Goal: Information Seeking & Learning: Learn about a topic

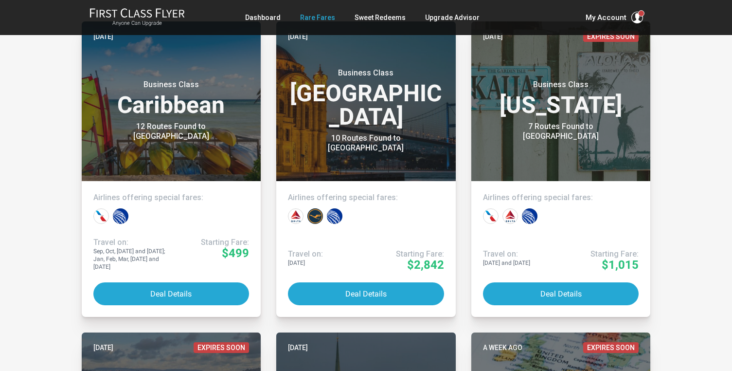
scroll to position [235, 0]
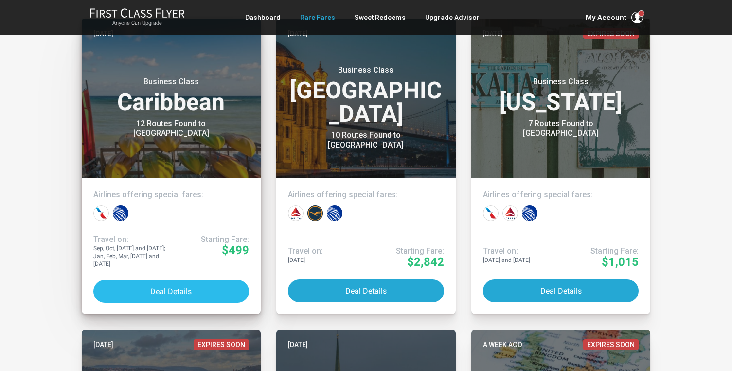
click at [163, 285] on button "Deal Details" at bounding box center [171, 291] width 156 height 23
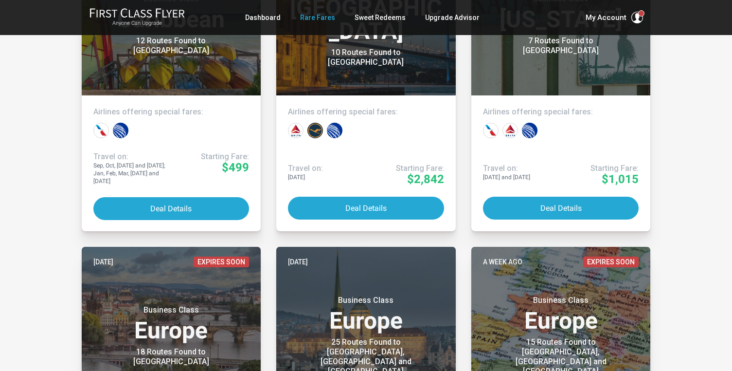
scroll to position [329, 0]
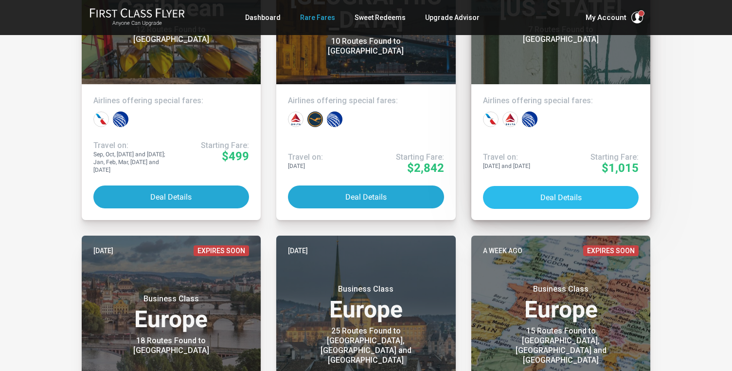
click at [591, 201] on button "Deal Details" at bounding box center [561, 197] width 156 height 23
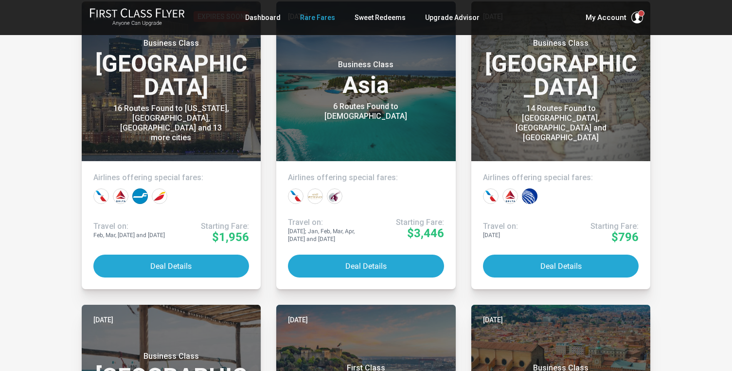
scroll to position [3353, 0]
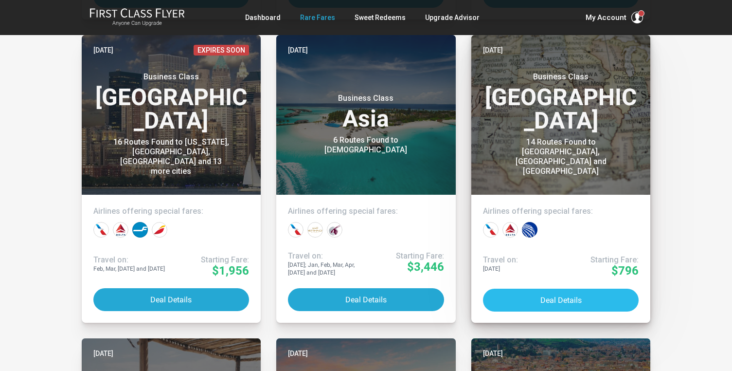
click at [538, 295] on button "Deal Details" at bounding box center [561, 299] width 156 height 23
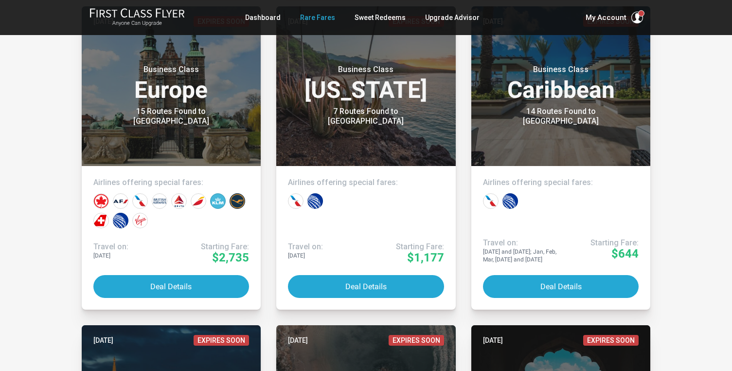
scroll to position [3986, 0]
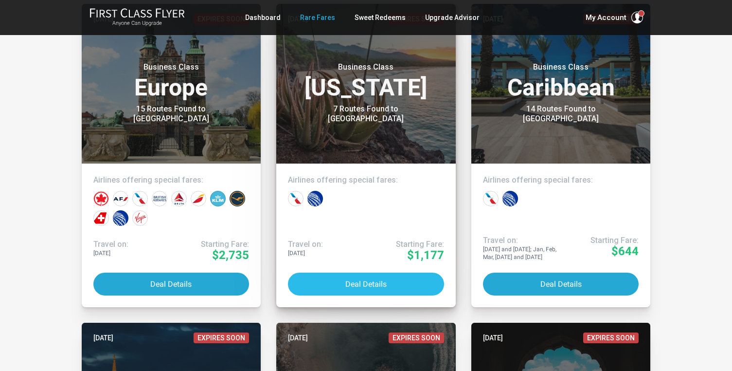
click at [353, 282] on button "Deal Details" at bounding box center [366, 283] width 156 height 23
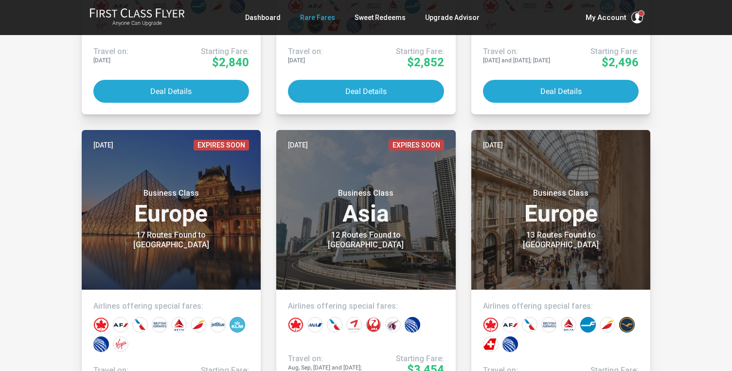
scroll to position [2219, 0]
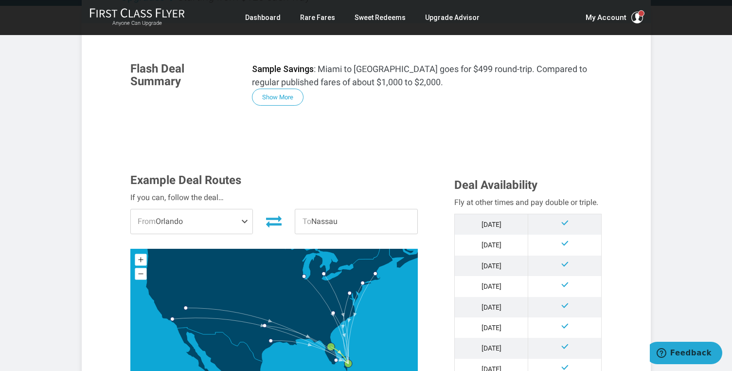
scroll to position [200, 0]
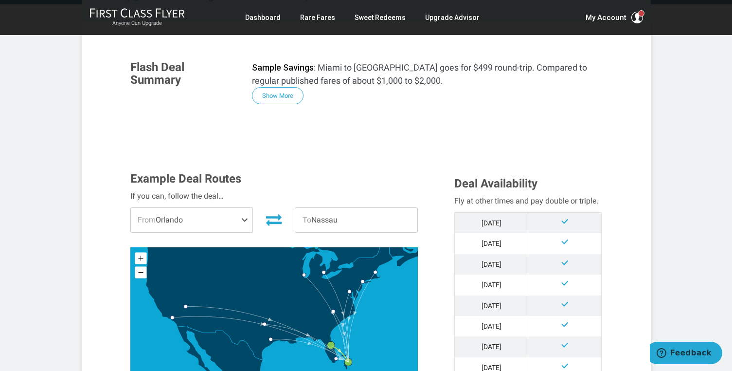
click at [206, 225] on span "From Orlando" at bounding box center [192, 220] width 122 height 24
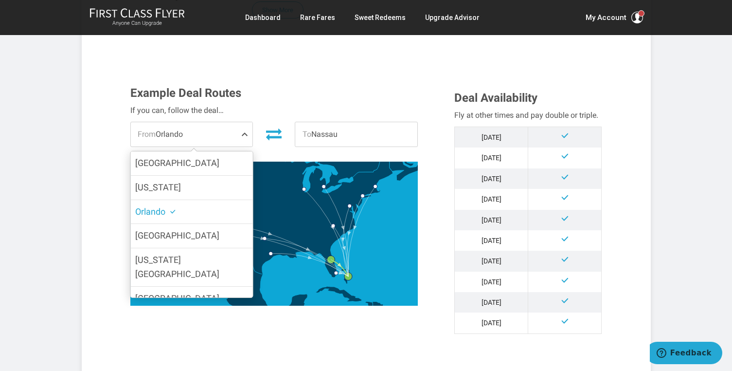
scroll to position [244, 0]
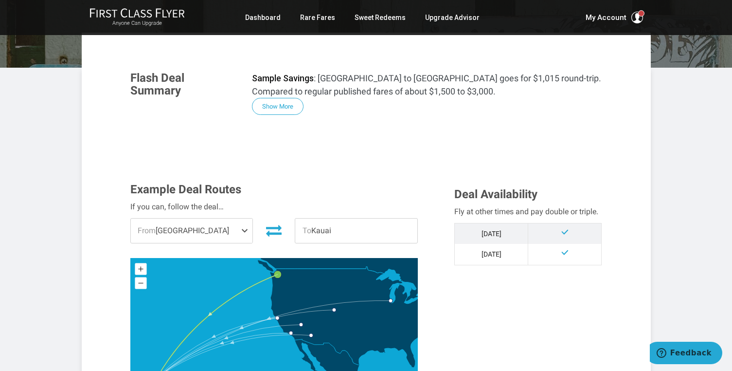
scroll to position [158, 0]
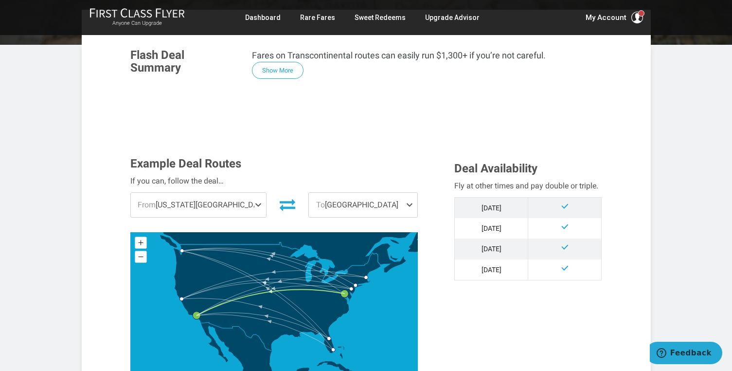
scroll to position [167, 0]
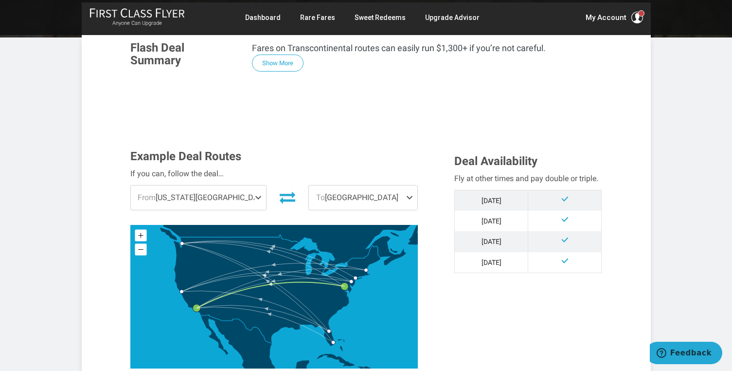
click at [254, 201] on span at bounding box center [260, 197] width 12 height 24
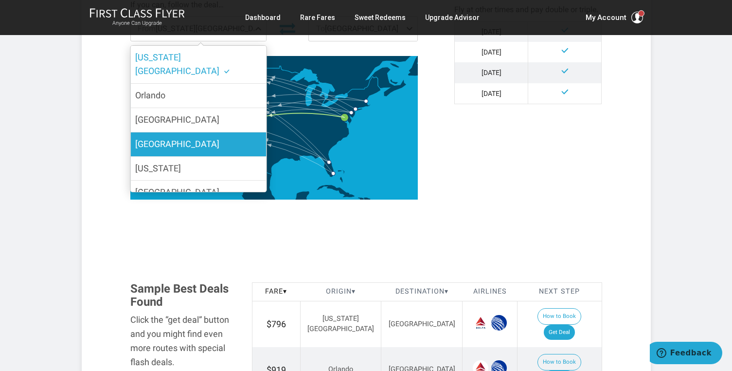
scroll to position [220, 0]
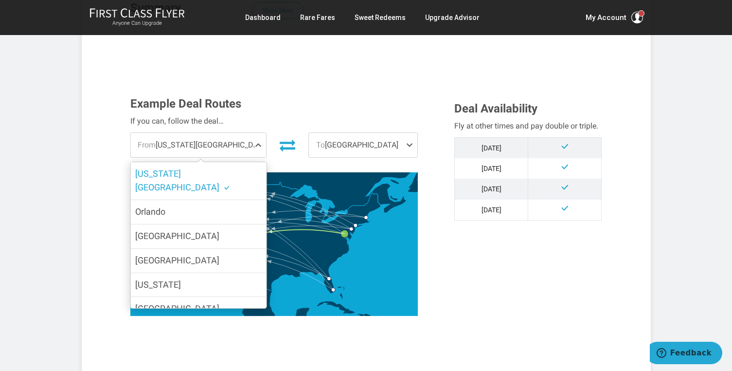
click at [280, 145] on icon at bounding box center [288, 145] width 16 height 16
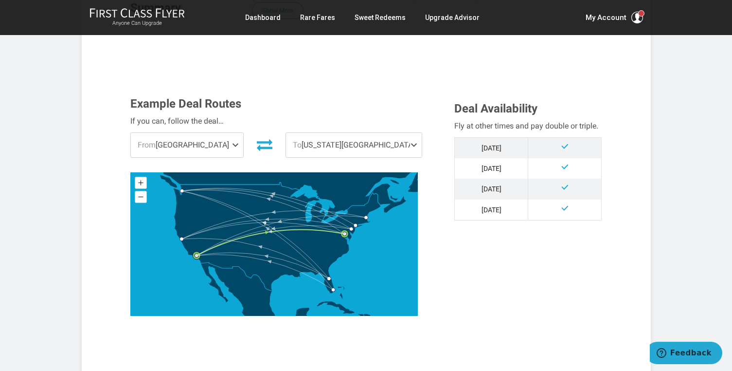
click at [243, 144] on span at bounding box center [237, 145] width 12 height 24
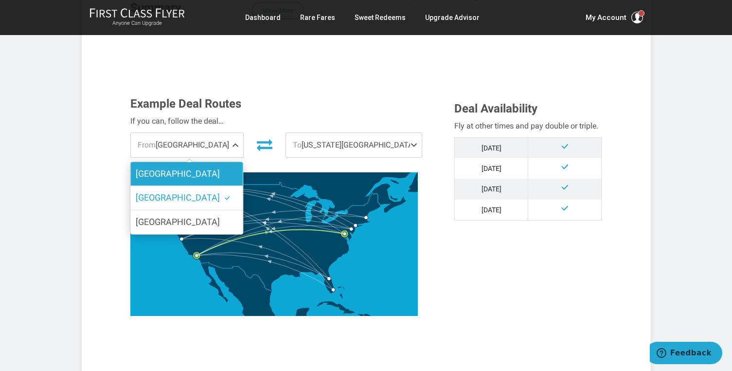
click at [234, 169] on label "[GEOGRAPHIC_DATA]" at bounding box center [187, 174] width 112 height 24
click at [0, 0] on input "[GEOGRAPHIC_DATA]" at bounding box center [0, 0] width 0 height 0
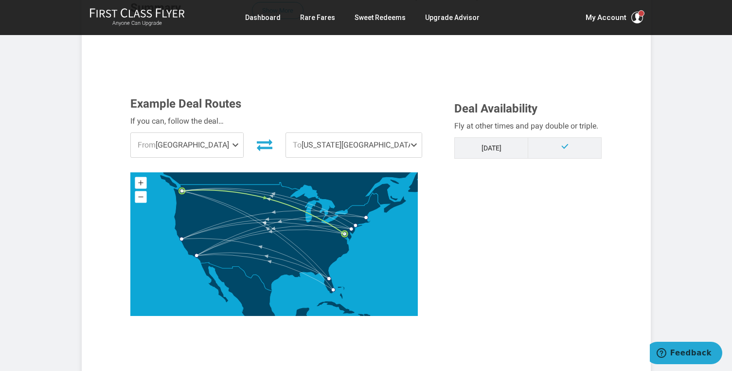
click at [376, 147] on span "To Washington DC" at bounding box center [354, 145] width 136 height 24
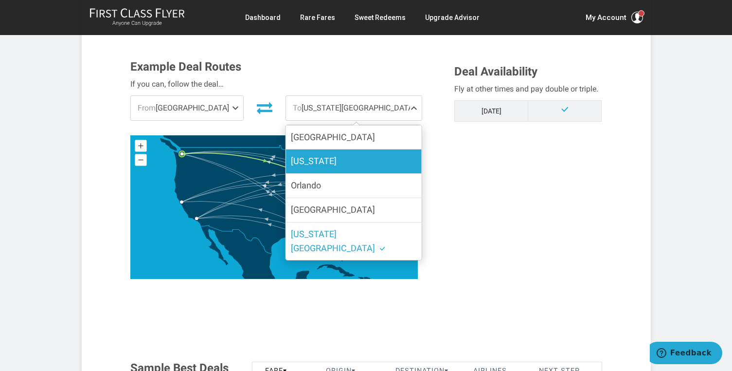
scroll to position [247, 0]
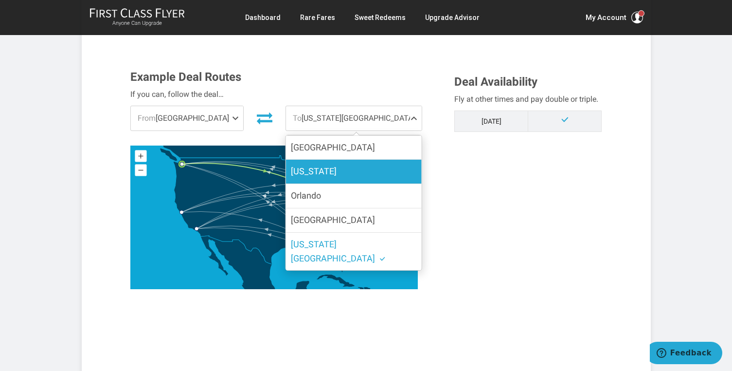
click at [384, 178] on label "New York" at bounding box center [354, 171] width 136 height 24
click at [0, 0] on input "New York" at bounding box center [0, 0] width 0 height 0
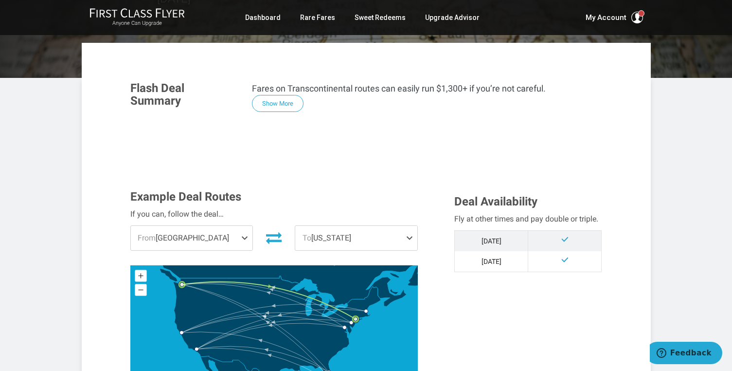
scroll to position [113, 0]
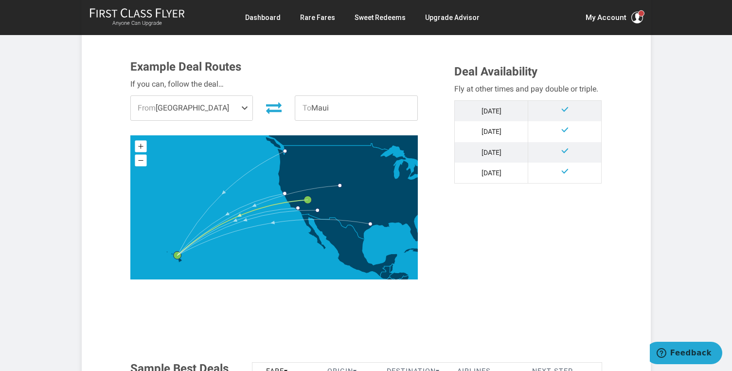
scroll to position [278, 0]
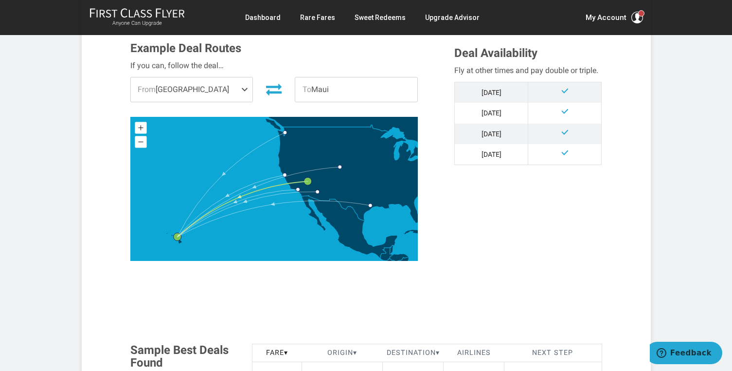
click at [242, 85] on span at bounding box center [247, 89] width 12 height 24
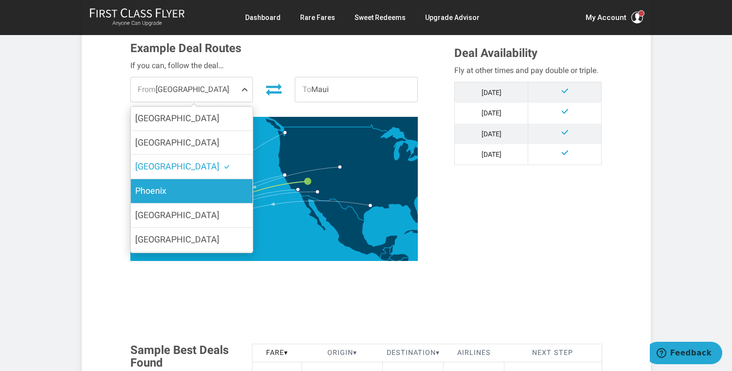
scroll to position [23, 0]
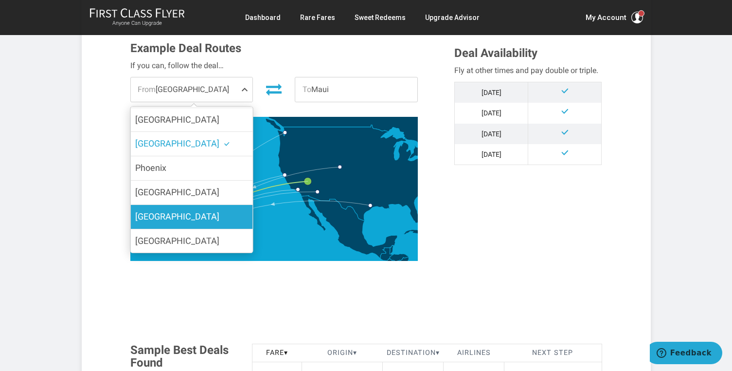
click at [206, 208] on label "[GEOGRAPHIC_DATA]" at bounding box center [191, 217] width 122 height 24
click at [0, 0] on input "[GEOGRAPHIC_DATA]" at bounding box center [0, 0] width 0 height 0
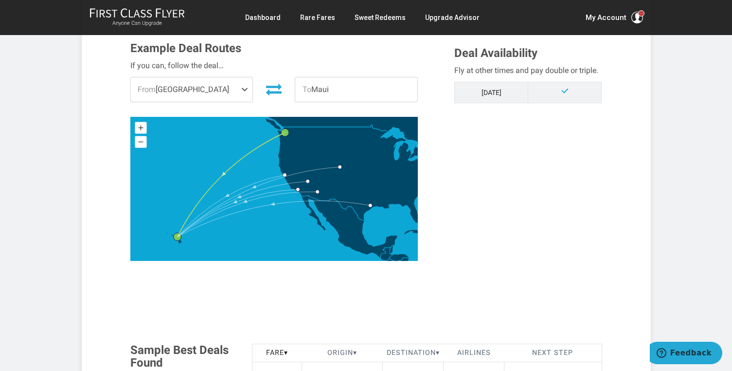
click at [117, 212] on div "Flash Deal Summary Sample Savings : [GEOGRAPHIC_DATA] to Maui goes for $1,177 r…" at bounding box center [366, 322] width 506 height 802
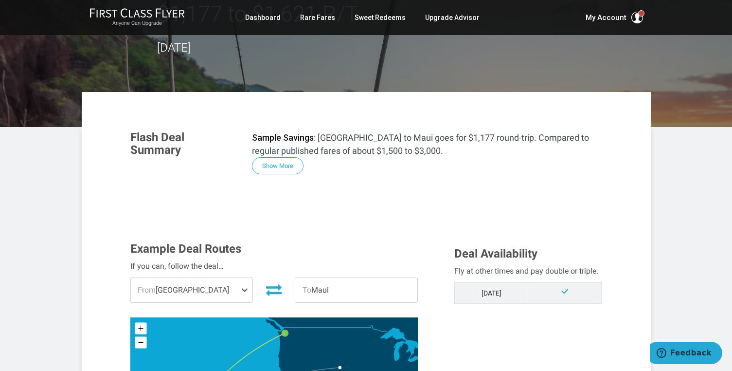
scroll to position [38, 0]
